Goal: Information Seeking & Learning: Understand process/instructions

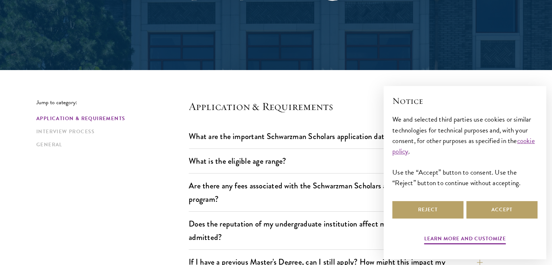
scroll to position [116, 0]
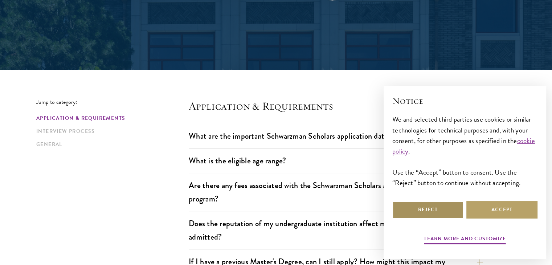
click at [439, 208] on button "Reject" at bounding box center [427, 209] width 71 height 17
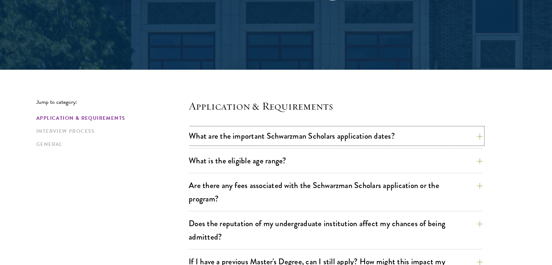
click at [348, 136] on button "What are the important Schwarzman Scholars application dates?" at bounding box center [336, 136] width 294 height 16
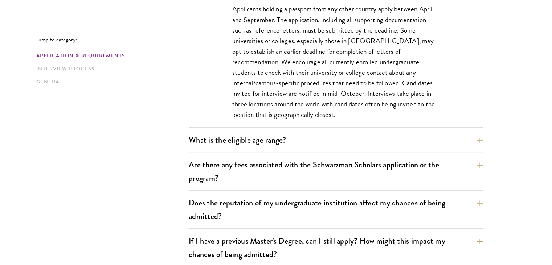
scroll to position [352, 0]
click at [276, 139] on button "What is the eligible age range?" at bounding box center [336, 139] width 294 height 16
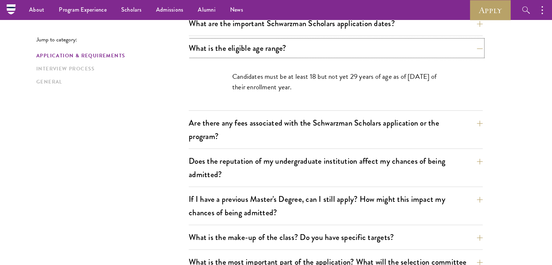
scroll to position [228, 0]
click at [354, 129] on button "Are there any fees associated with the Schwarzman Scholars application or the p…" at bounding box center [336, 130] width 294 height 30
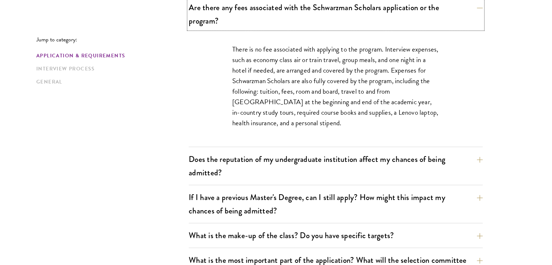
scroll to position [295, 0]
click at [337, 161] on button "Does the reputation of my undergraduate institution affect my chances of being …" at bounding box center [336, 165] width 294 height 30
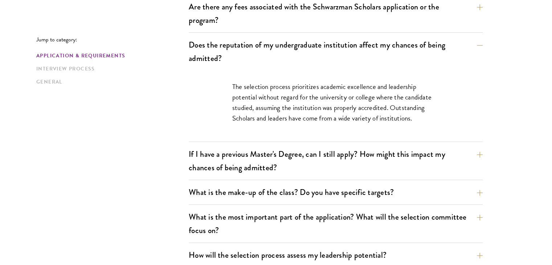
click at [344, 158] on button "If I have a previous Master's Degree, can I still apply? How might this impact …" at bounding box center [336, 161] width 294 height 30
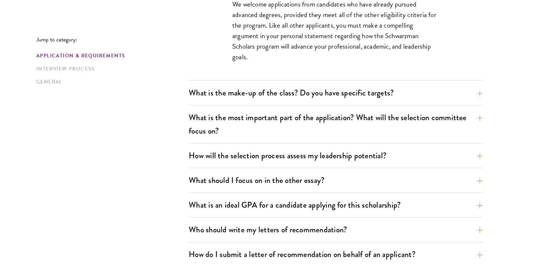
scroll to position [417, 0]
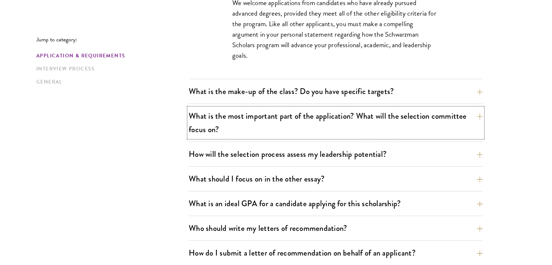
click at [356, 118] on button "What is the most important part of the application? What will the selection com…" at bounding box center [336, 123] width 294 height 30
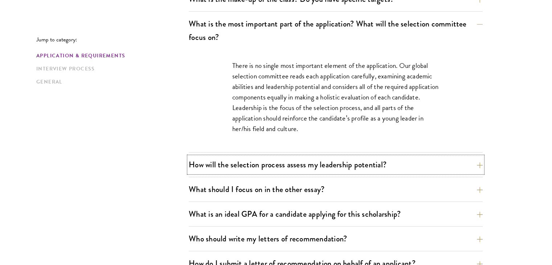
click at [333, 161] on button "How will the selection process assess my leadership potential?" at bounding box center [336, 164] width 294 height 16
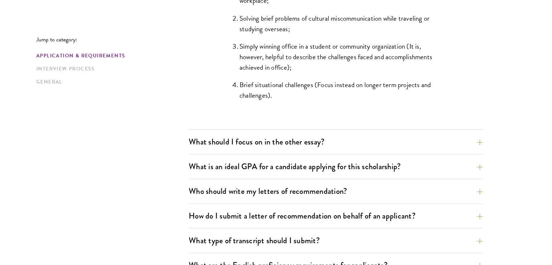
scroll to position [757, 0]
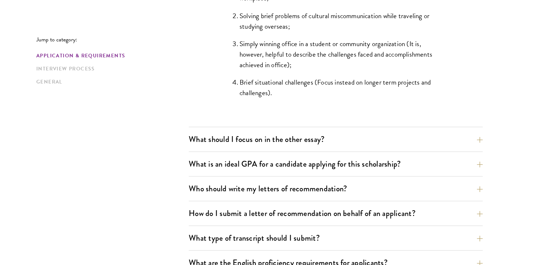
click at [303, 142] on button "What should I focus on in the other essay?" at bounding box center [336, 139] width 294 height 16
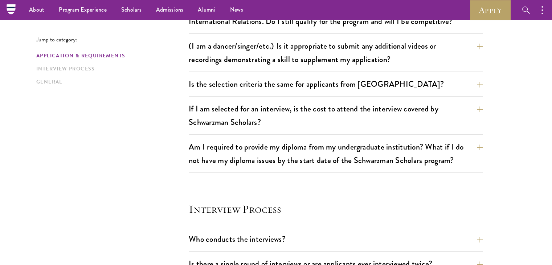
click at [319, 18] on button "I did not major in Chinese, Asian Studies, Public Policy, Economics, Business, …" at bounding box center [336, 15] width 294 height 30
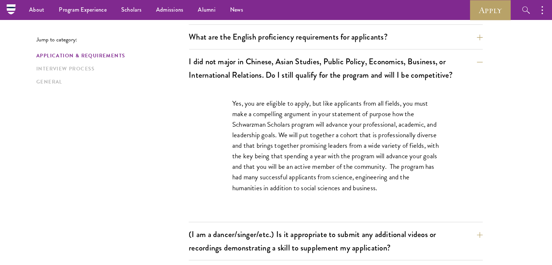
click at [339, 13] on ul "About Overview Leadership Donors Program Experience Overview Curriculum Student…" at bounding box center [212, 10] width 381 height 20
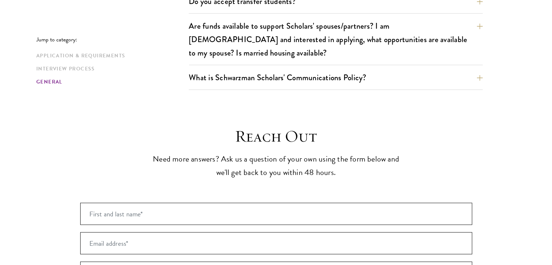
scroll to position [1397, 0]
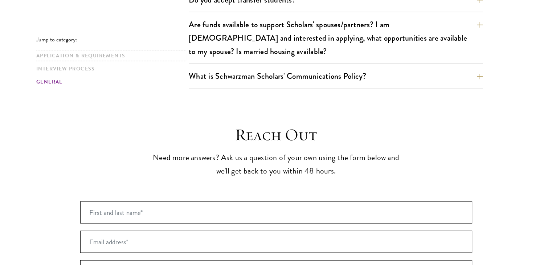
click at [96, 52] on link "Application & Requirements" at bounding box center [110, 56] width 148 height 8
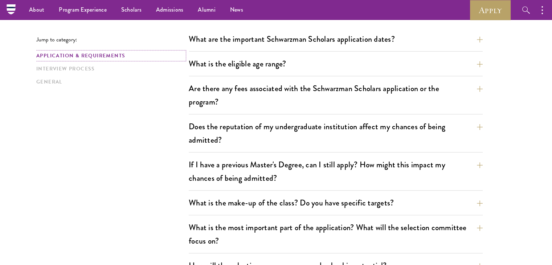
scroll to position [179, 0]
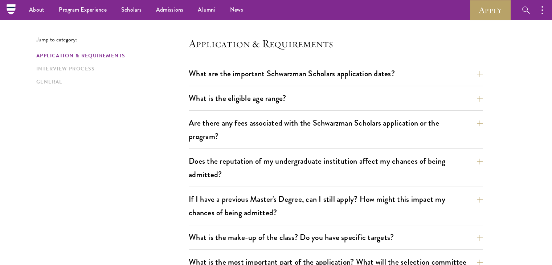
click at [74, 66] on link "Interview Process" at bounding box center [110, 69] width 148 height 8
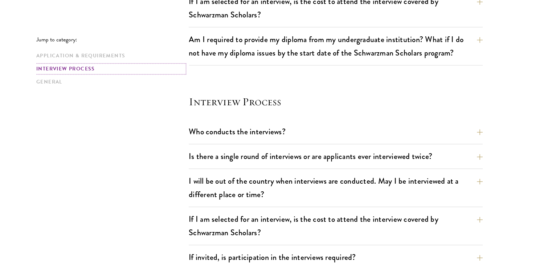
scroll to position [942, 0]
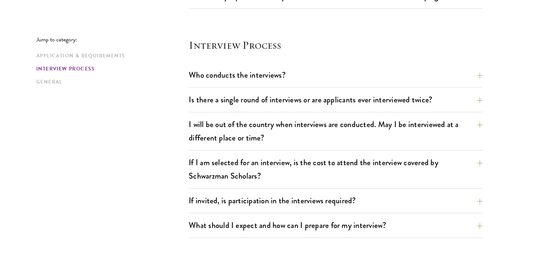
click at [52, 80] on link "General" at bounding box center [110, 82] width 148 height 8
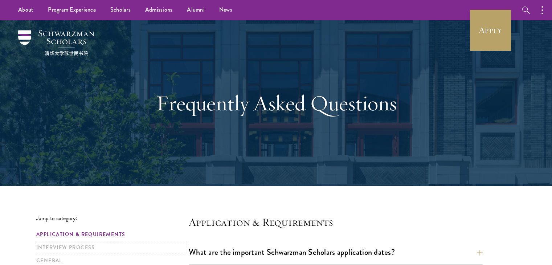
drag, startPoint x: 52, startPoint y: 80, endPoint x: 118, endPoint y: 251, distance: 183.8
click at [118, 251] on link "Interview Process" at bounding box center [110, 248] width 148 height 8
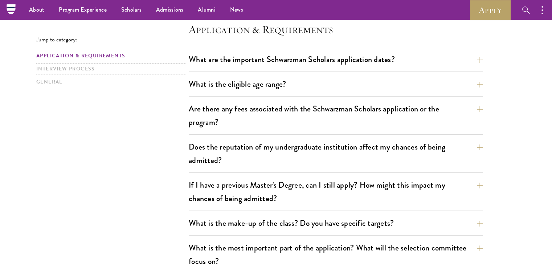
scroll to position [107, 0]
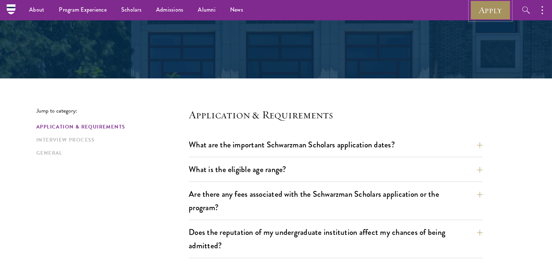
click at [489, 9] on link "Apply" at bounding box center [490, 10] width 41 height 20
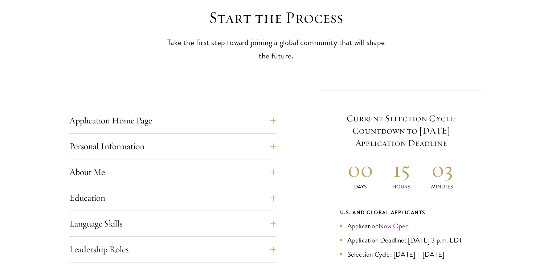
scroll to position [205, 0]
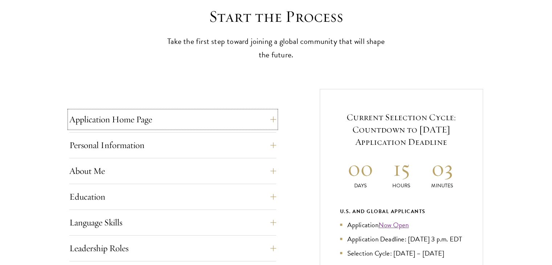
click at [276, 116] on button "Application Home Page" at bounding box center [172, 119] width 207 height 17
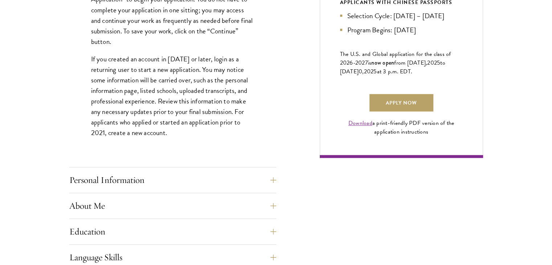
scroll to position [495, 0]
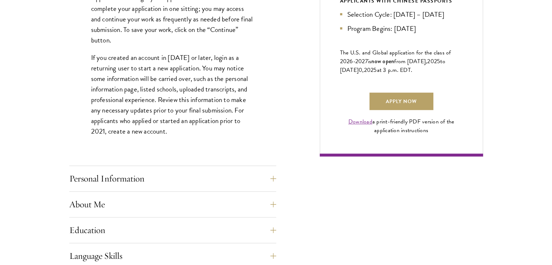
click at [275, 177] on button "Personal Information" at bounding box center [172, 178] width 207 height 17
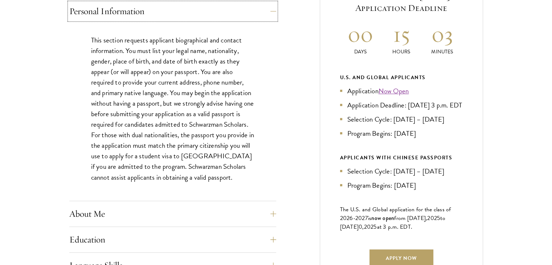
scroll to position [363, 0]
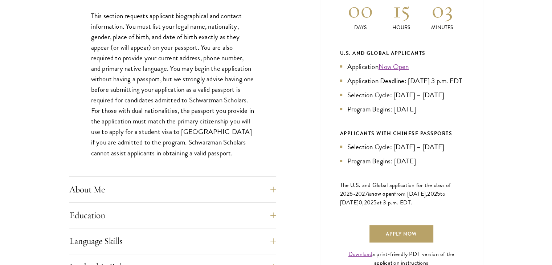
click at [276, 189] on button "About Me" at bounding box center [172, 189] width 207 height 17
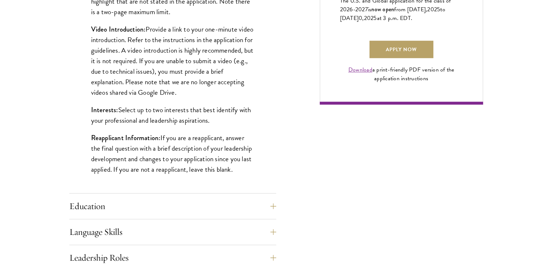
scroll to position [559, 0]
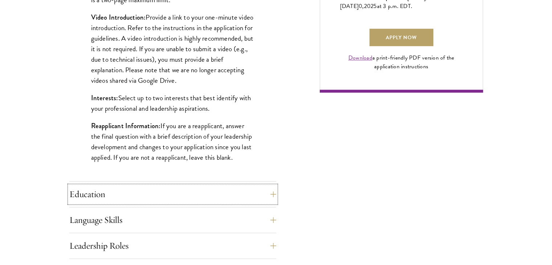
click at [274, 192] on button "Education" at bounding box center [172, 193] width 207 height 17
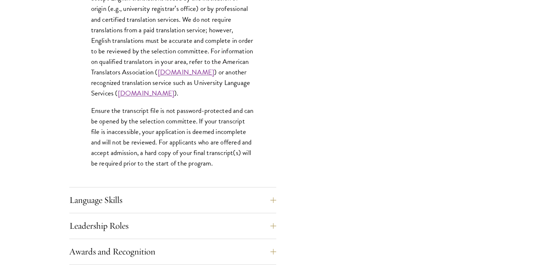
scroll to position [1098, 0]
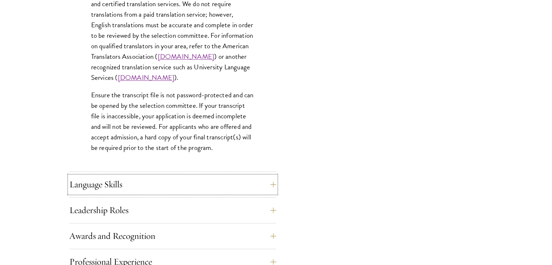
click at [276, 181] on button "Language Skills" at bounding box center [172, 184] width 207 height 17
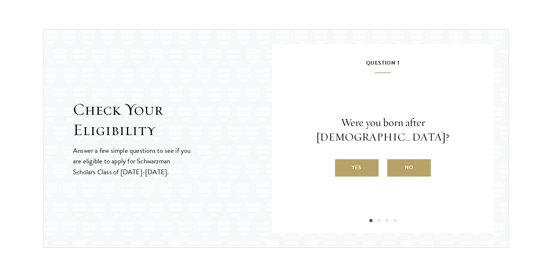
click at [362, 159] on label "Yes" at bounding box center [357, 167] width 44 height 17
click at [342, 160] on input "Yes" at bounding box center [338, 163] width 7 height 7
click at [363, 167] on label "Yes" at bounding box center [357, 167] width 44 height 17
click at [342, 166] on input "Yes" at bounding box center [338, 163] width 7 height 7
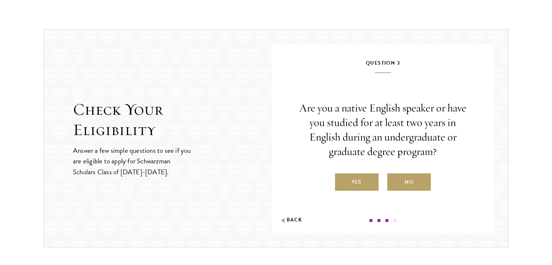
click at [360, 181] on label "Yes" at bounding box center [357, 181] width 44 height 17
click at [342, 181] on input "Yes" at bounding box center [338, 177] width 7 height 7
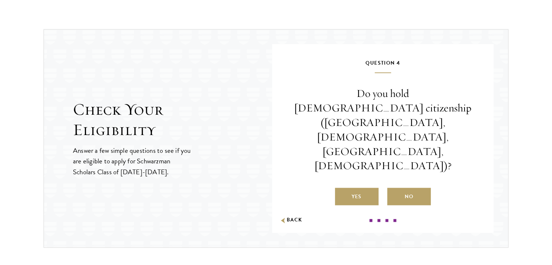
click at [411, 188] on label "No" at bounding box center [409, 196] width 44 height 17
click at [394, 189] on input "No" at bounding box center [390, 192] width 7 height 7
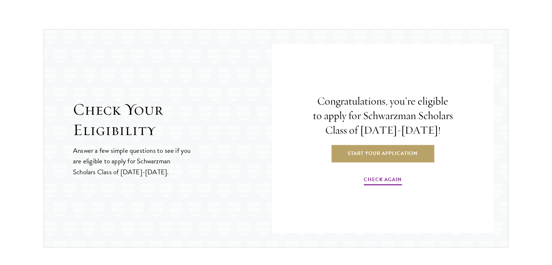
click at [386, 155] on link "Start Your Application" at bounding box center [382, 152] width 103 height 17
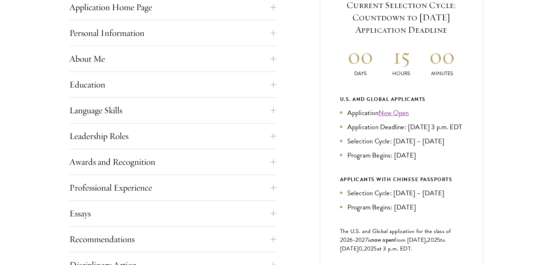
scroll to position [326, 0]
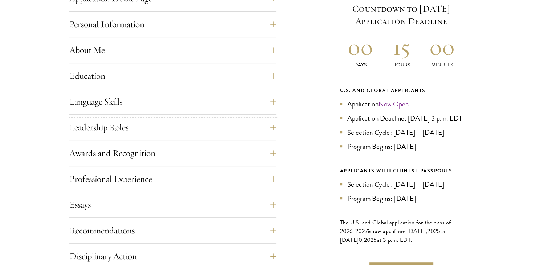
click at [273, 125] on button "Leadership Roles" at bounding box center [172, 127] width 207 height 17
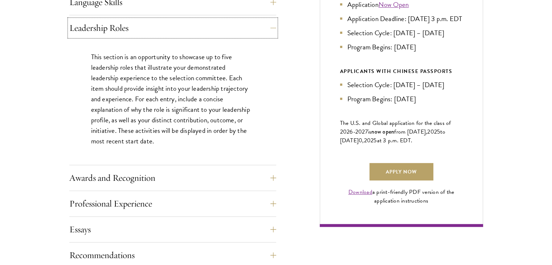
scroll to position [427, 0]
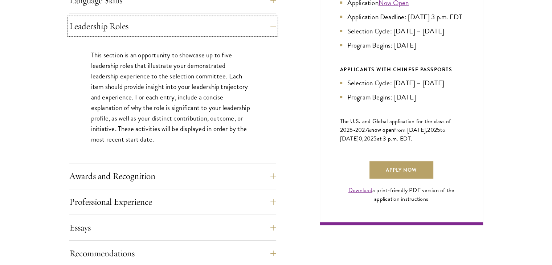
click at [274, 177] on button "Awards and Recognition" at bounding box center [172, 175] width 207 height 17
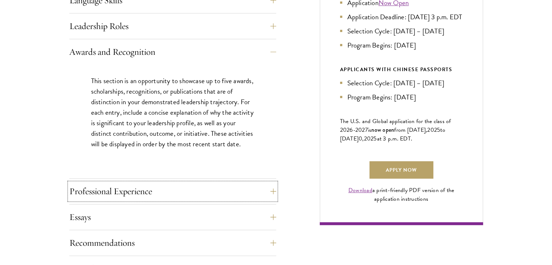
click at [274, 191] on button "Professional Experience" at bounding box center [172, 191] width 207 height 17
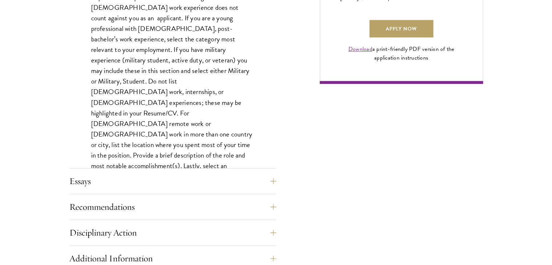
scroll to position [569, 0]
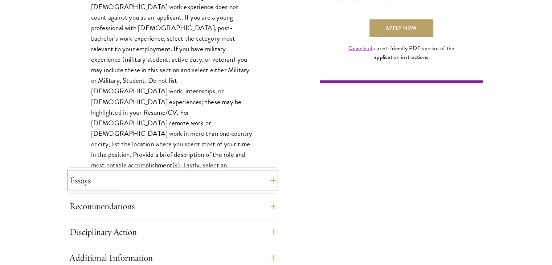
click at [274, 179] on button "Essays" at bounding box center [172, 180] width 207 height 17
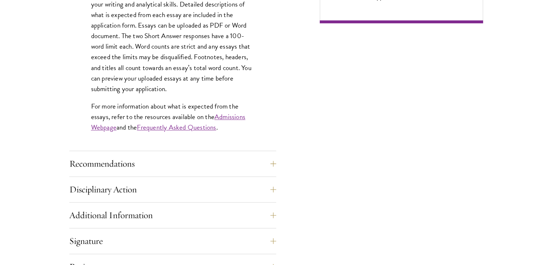
scroll to position [638, 0]
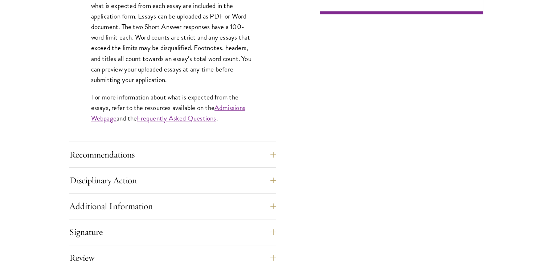
click at [274, 150] on button "Recommendations" at bounding box center [172, 154] width 207 height 17
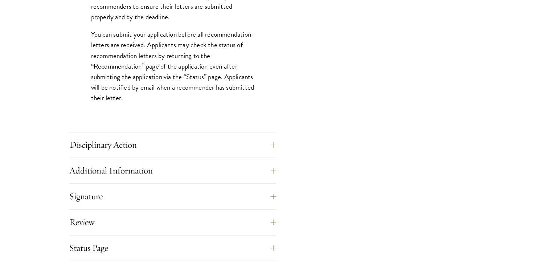
scroll to position [1034, 0]
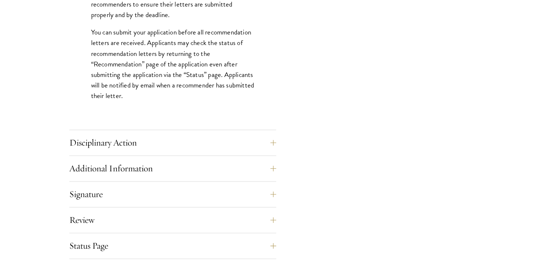
click at [273, 171] on button "Additional Information" at bounding box center [172, 168] width 207 height 17
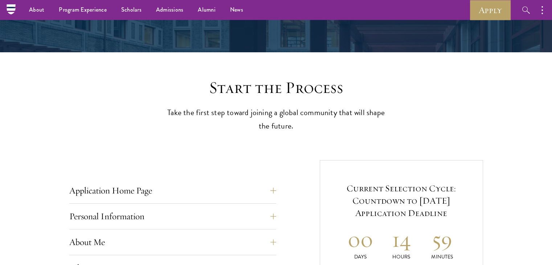
scroll to position [0, 0]
